Goal: Find specific page/section: Find specific page/section

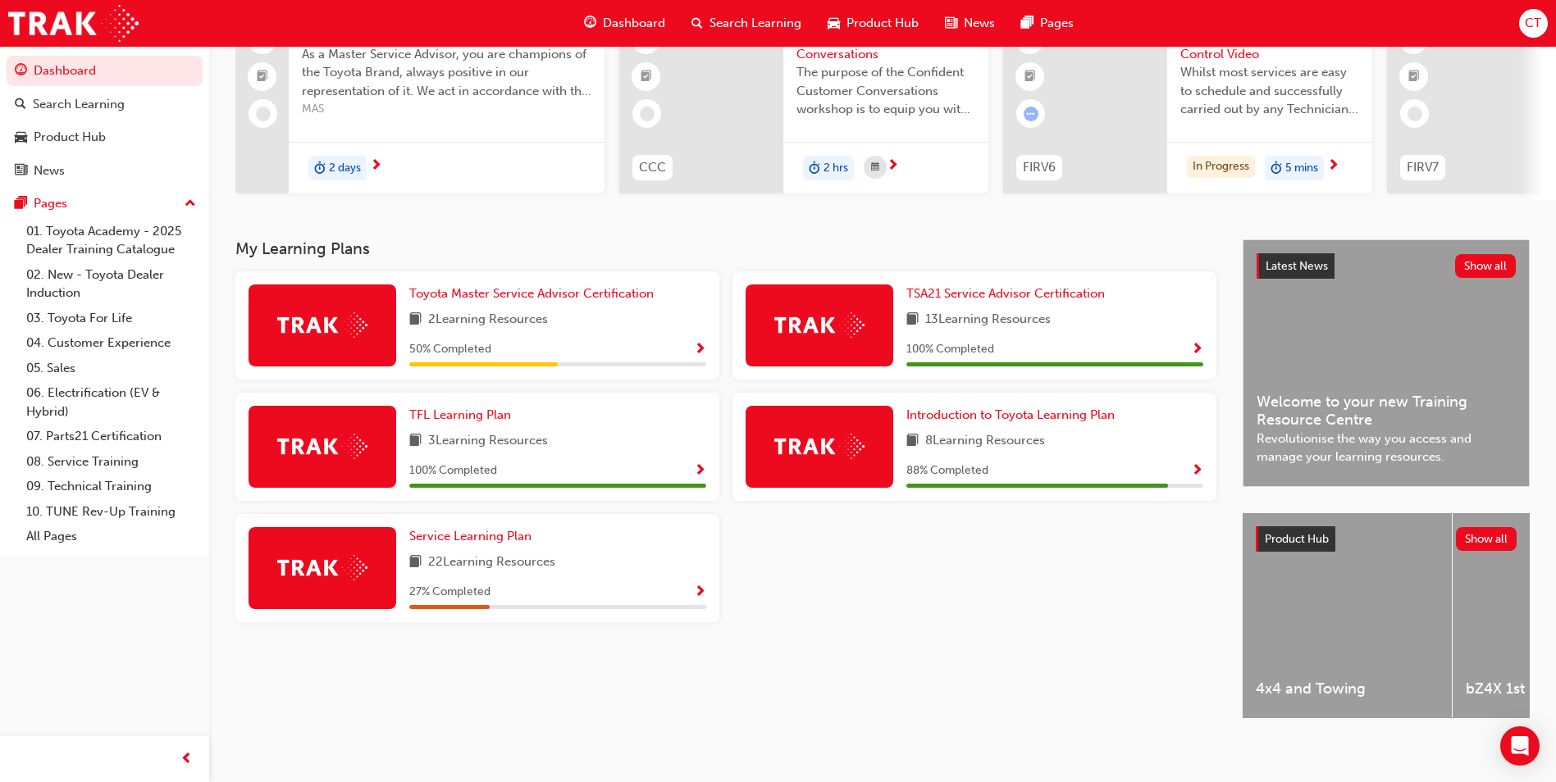
scroll to position [164, 0]
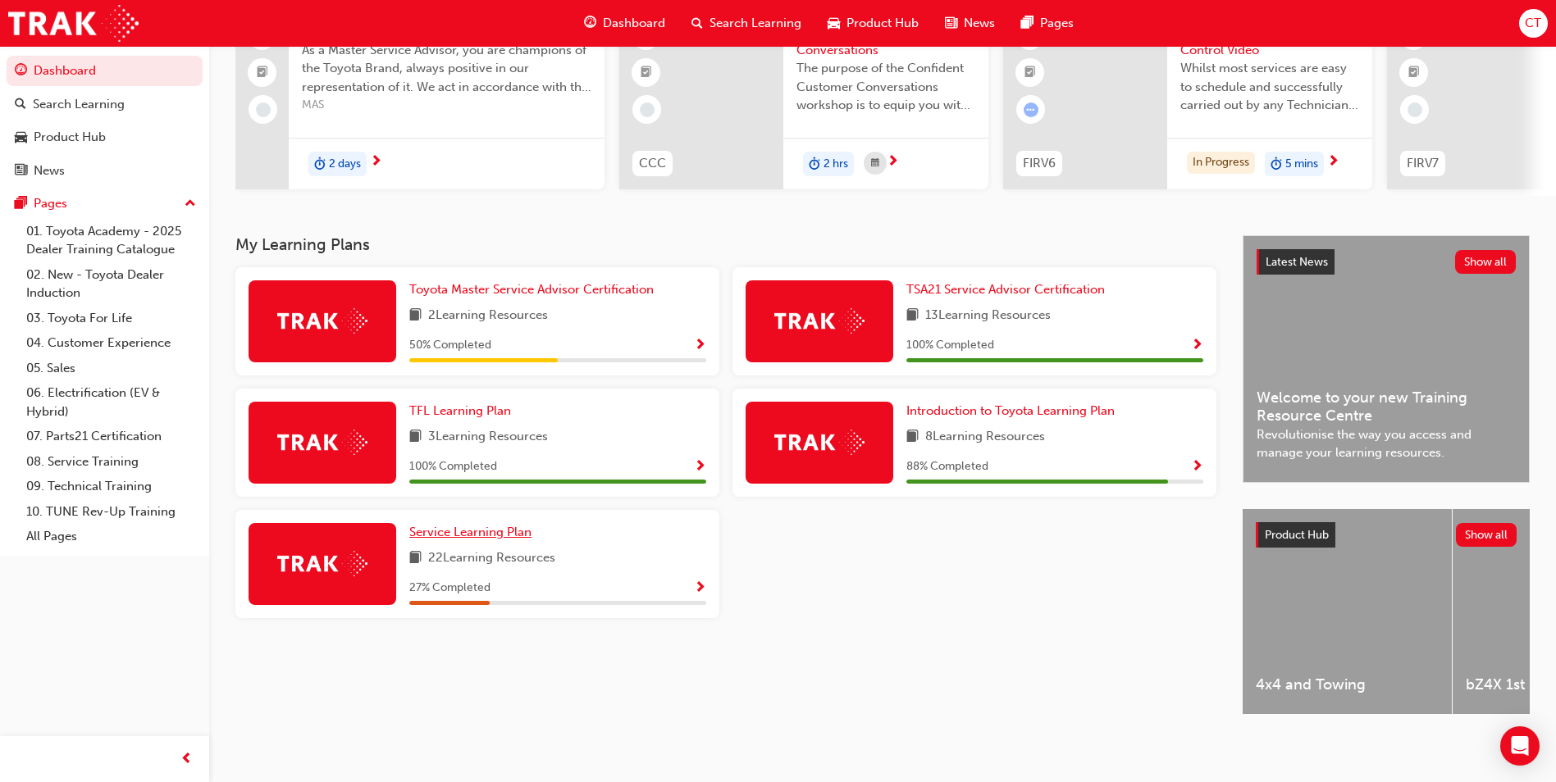
click at [458, 540] on span "Service Learning Plan" at bounding box center [470, 532] width 122 height 15
